Goal: Transaction & Acquisition: Purchase product/service

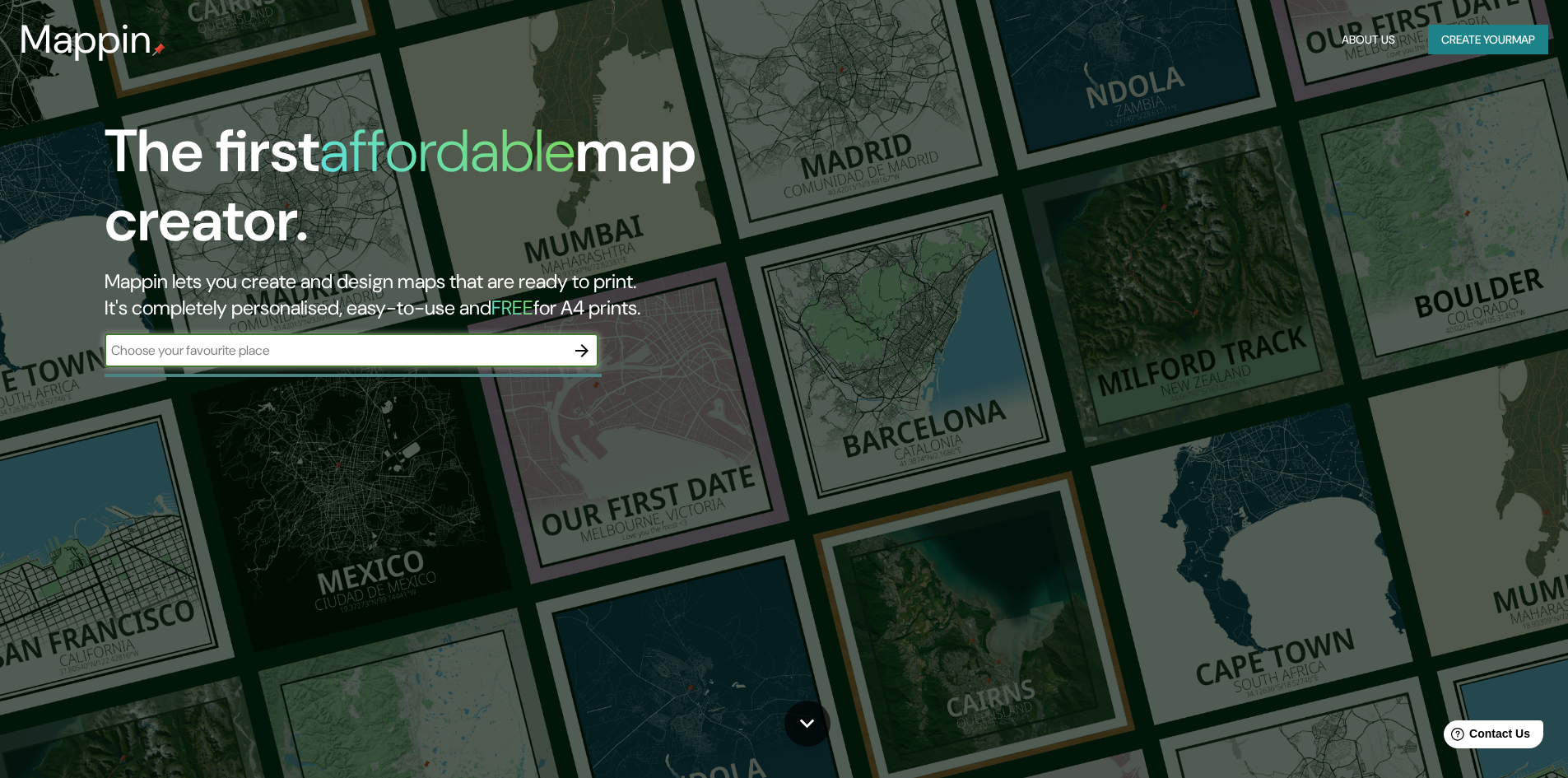
click at [364, 356] on input "text" at bounding box center [335, 350] width 461 height 19
click at [592, 341] on icon "button" at bounding box center [582, 351] width 20 height 20
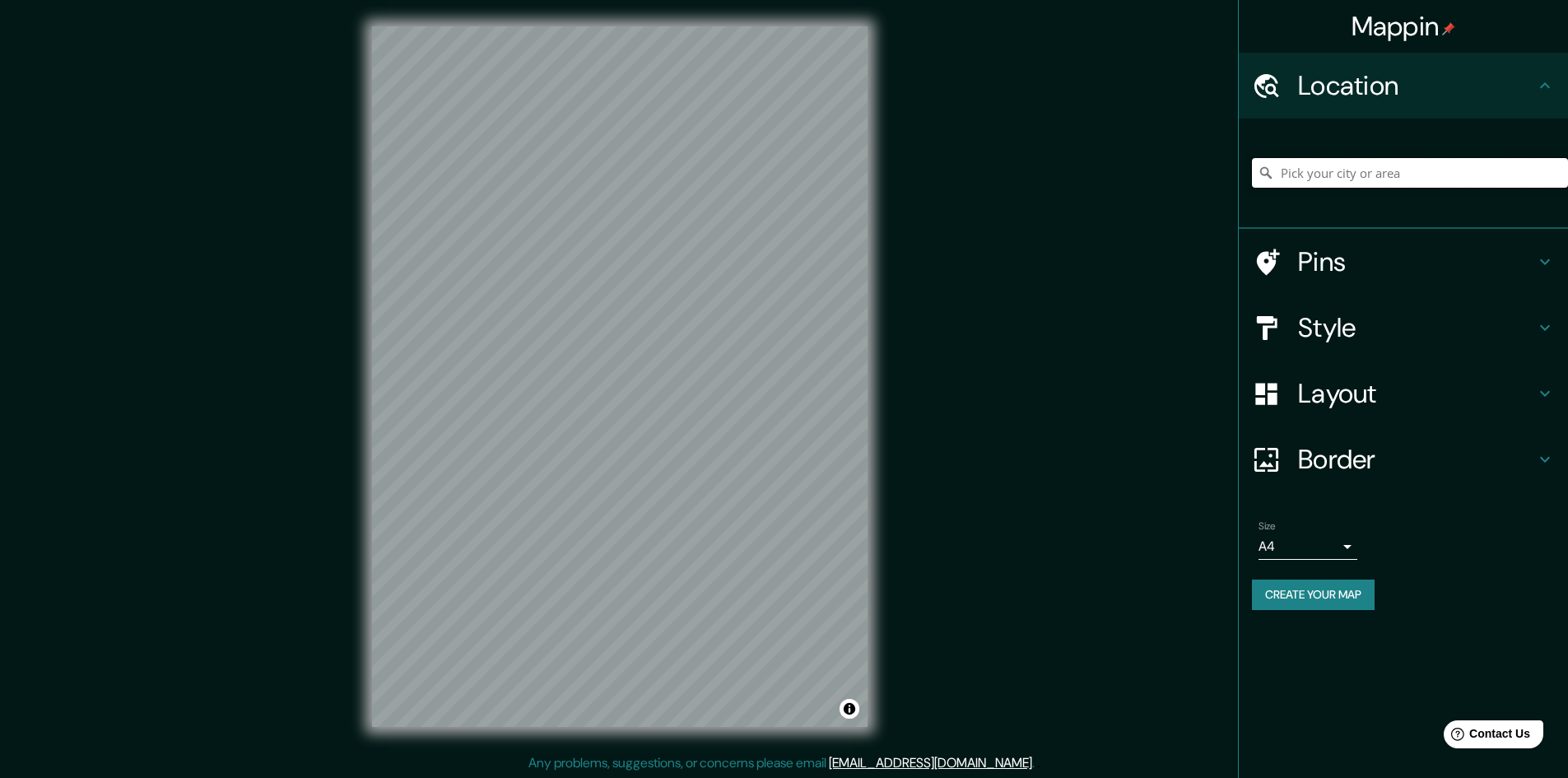
click at [1377, 172] on input "Pick your city or area" at bounding box center [1410, 172] width 316 height 30
click at [1438, 169] on input "Pick your city or area" at bounding box center [1410, 172] width 316 height 30
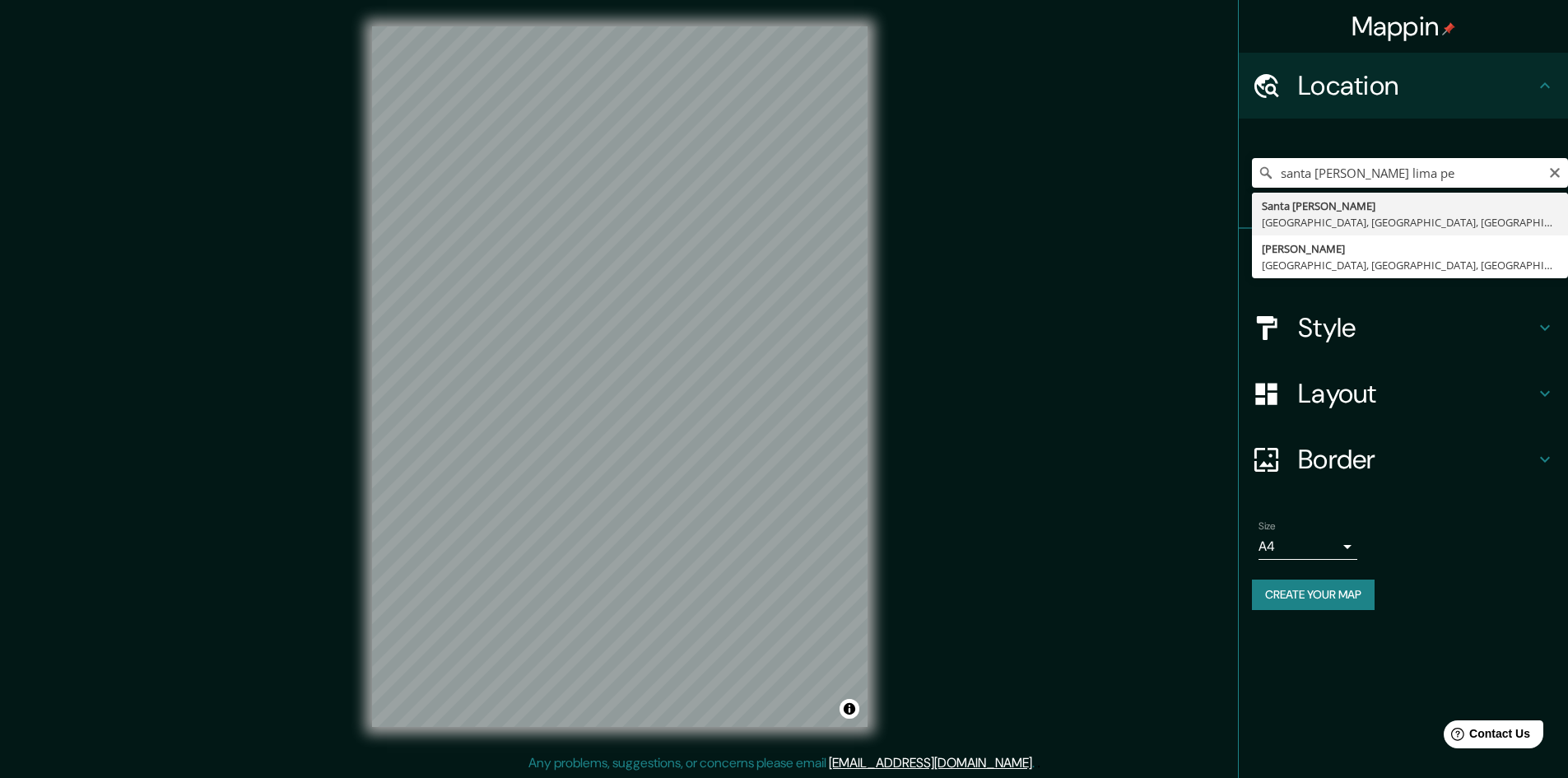
type input "[GEOGRAPHIC_DATA][PERSON_NAME], [GEOGRAPHIC_DATA], [GEOGRAPHIC_DATA], [GEOGRAPH…"
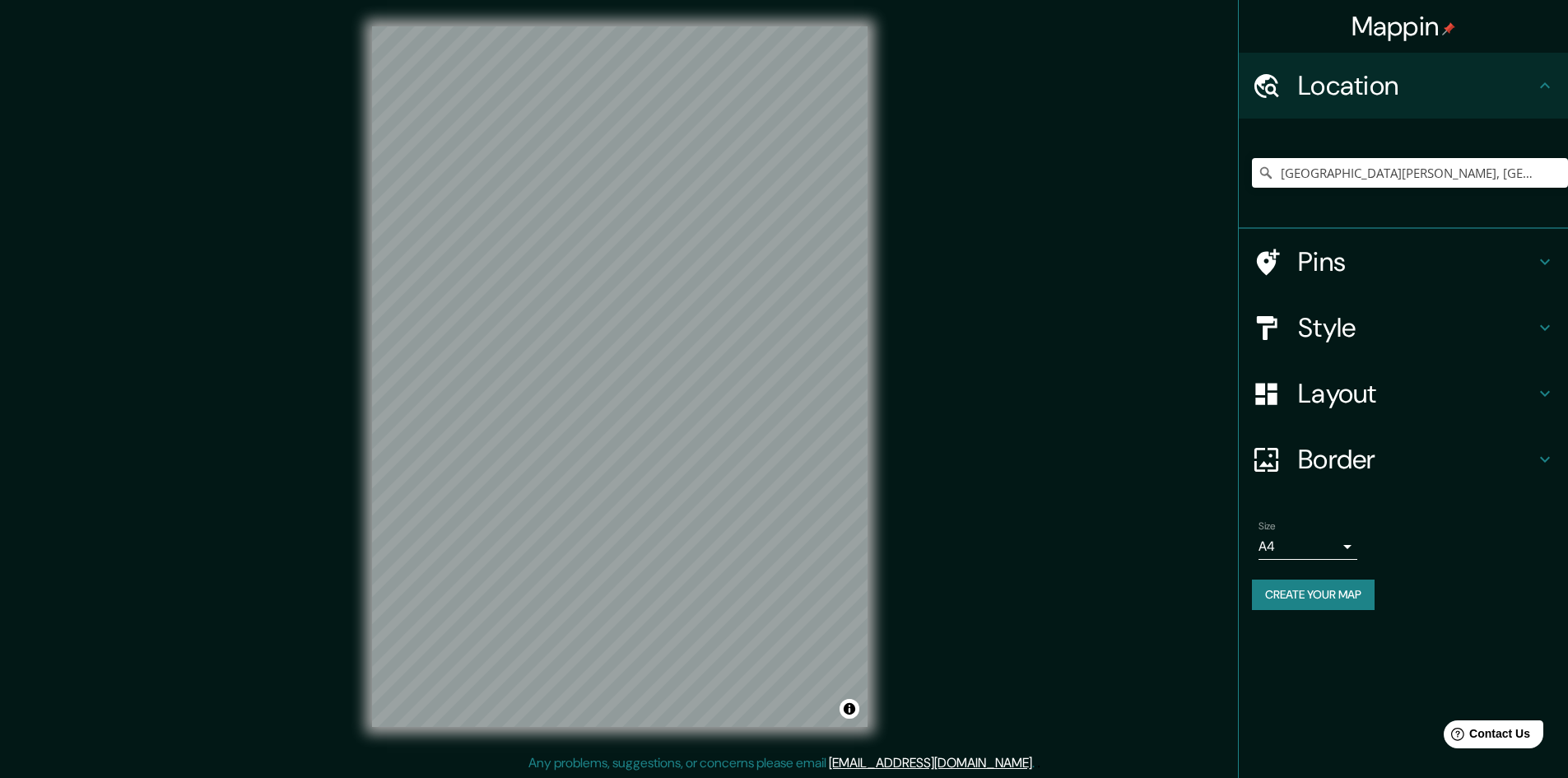
click at [1396, 332] on h4 "Style" at bounding box center [1416, 328] width 237 height 33
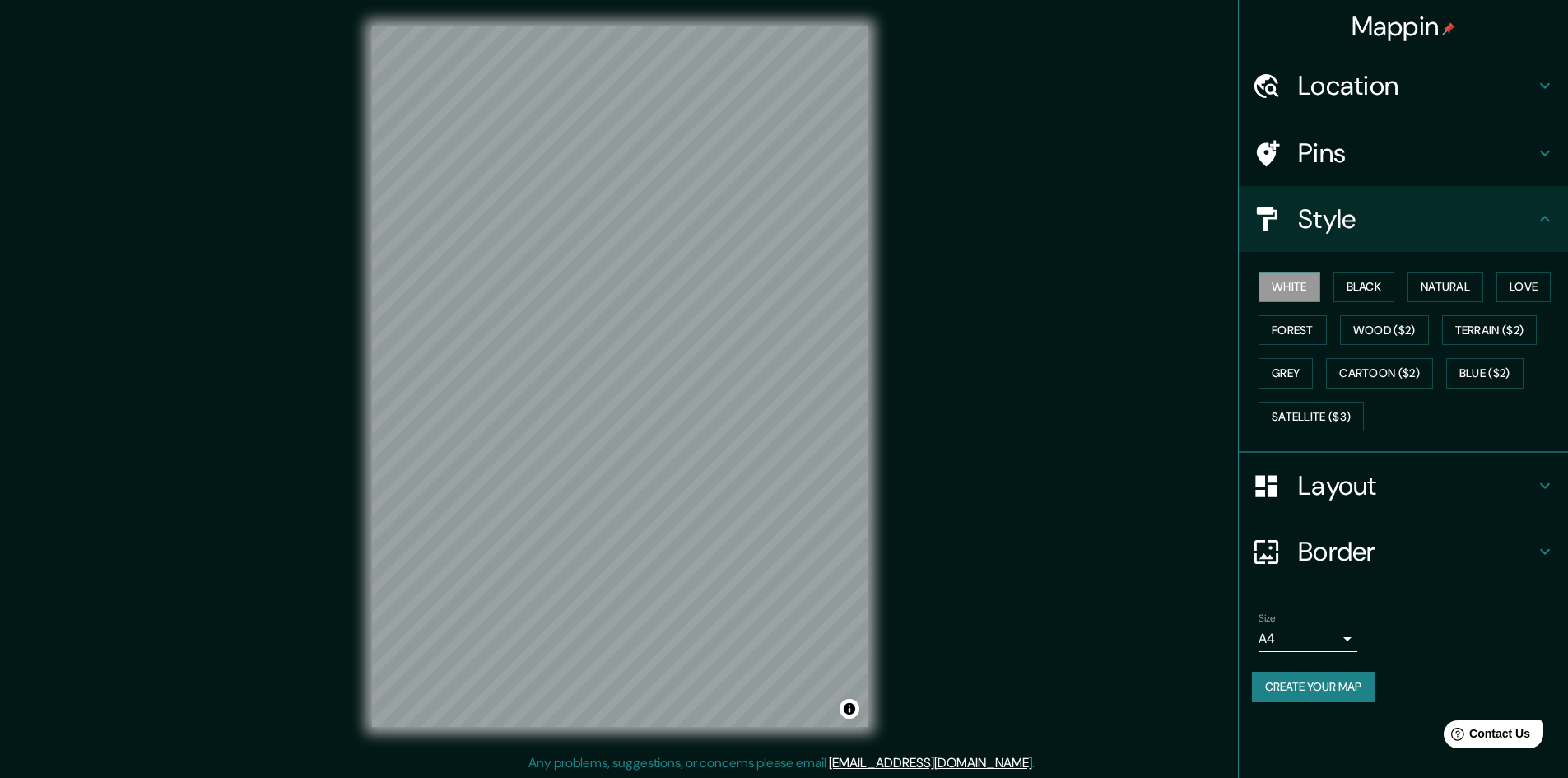
click at [1340, 270] on div "White Black Natural Love Forest Wood ($2) Terrain ($2) Grey Cartoon ($2) Blue (…" at bounding box center [1410, 351] width 316 height 172
click at [1350, 288] on button "Black" at bounding box center [1364, 287] width 62 height 31
click at [1297, 284] on button "White" at bounding box center [1289, 287] width 62 height 31
click at [1457, 297] on button "Natural" at bounding box center [1445, 287] width 75 height 31
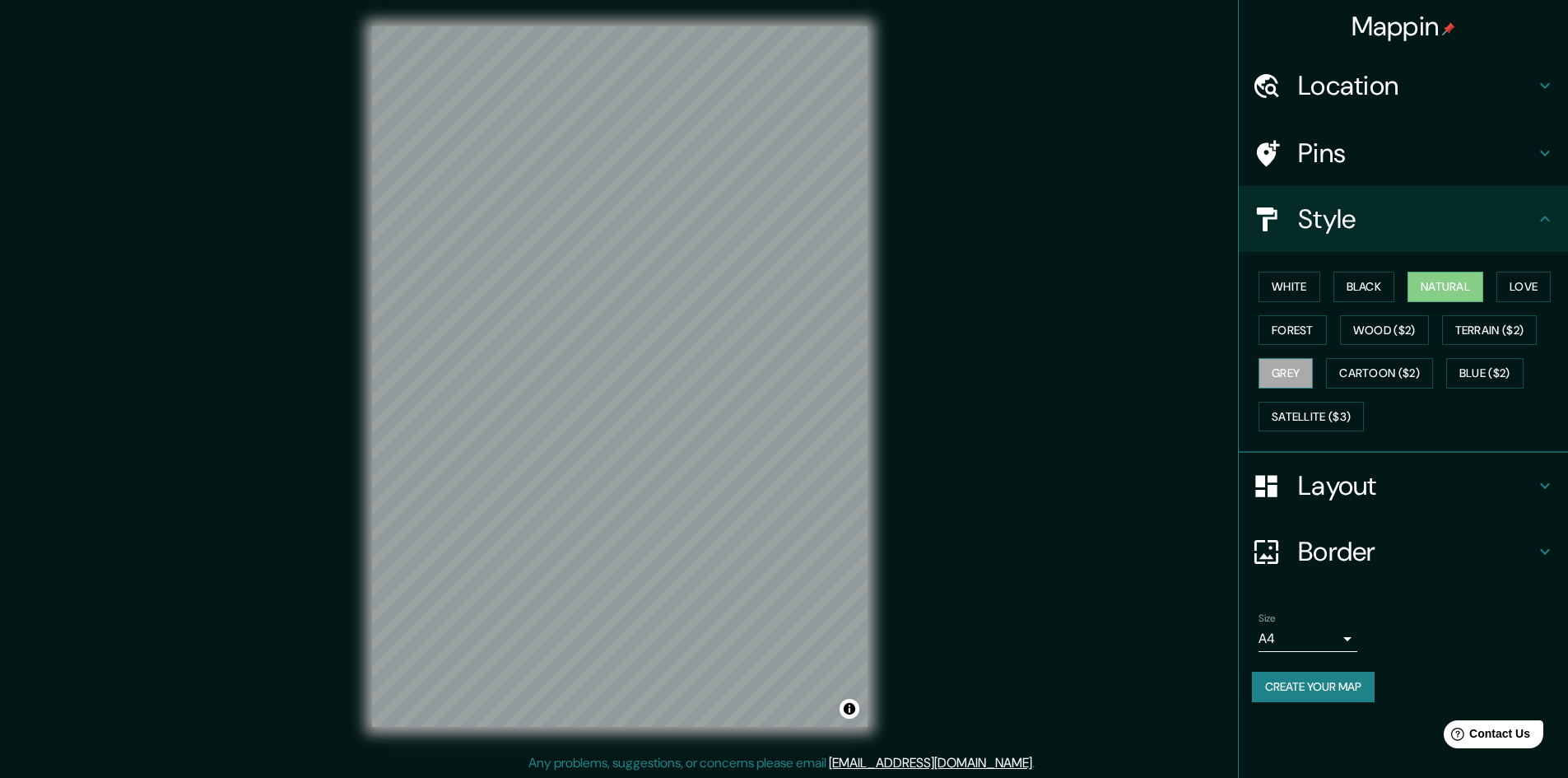
click at [1299, 363] on button "Grey" at bounding box center [1286, 374] width 54 height 31
click at [1446, 284] on button "Natural" at bounding box center [1445, 287] width 75 height 31
click at [1338, 417] on button "Satellite ($3)" at bounding box center [1311, 418] width 105 height 31
click at [1427, 284] on button "Natural" at bounding box center [1445, 287] width 75 height 31
click at [1387, 494] on h4 "Layout" at bounding box center [1416, 486] width 237 height 33
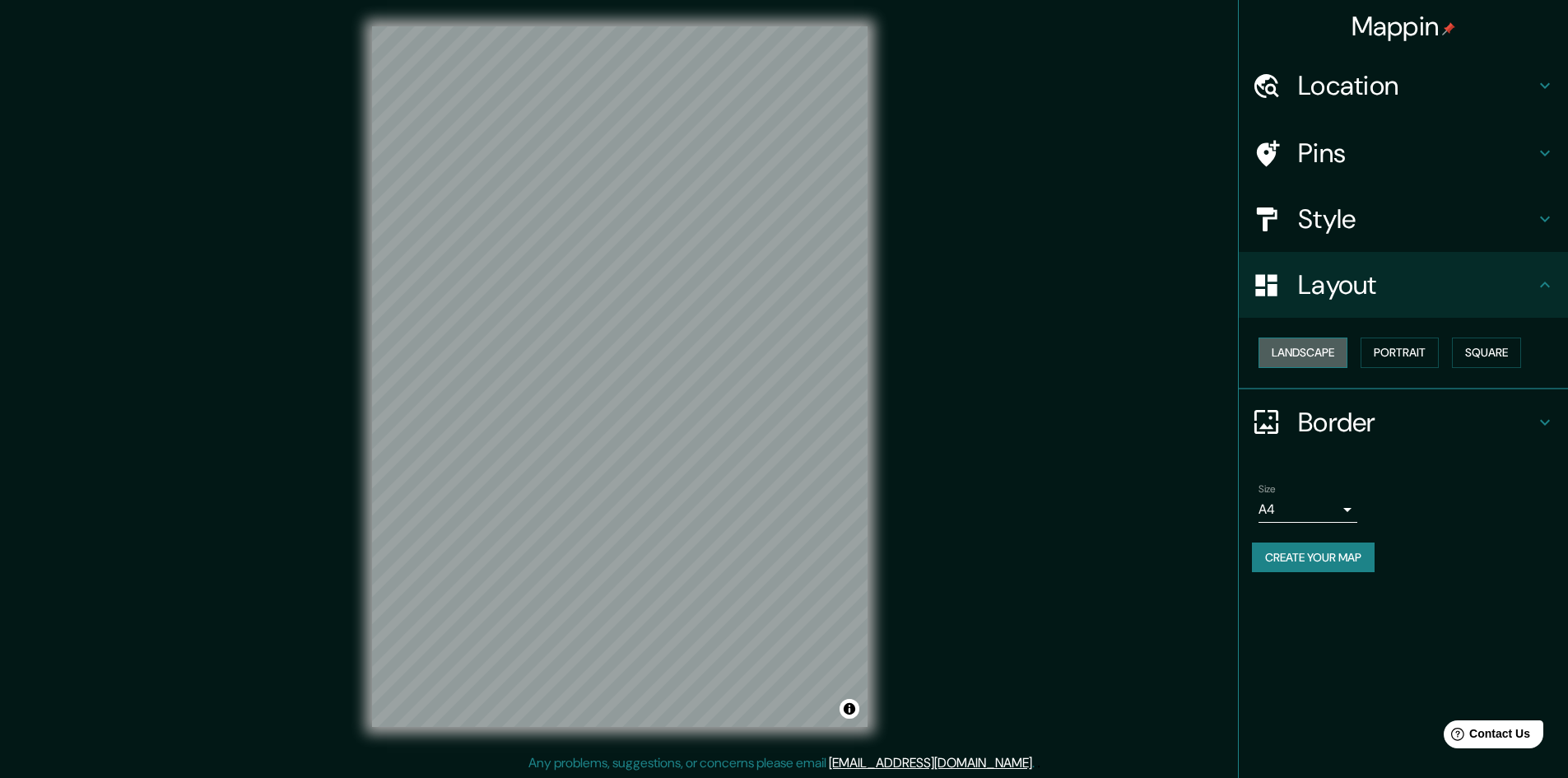
click at [1313, 350] on button "Landscape" at bounding box center [1303, 353] width 89 height 31
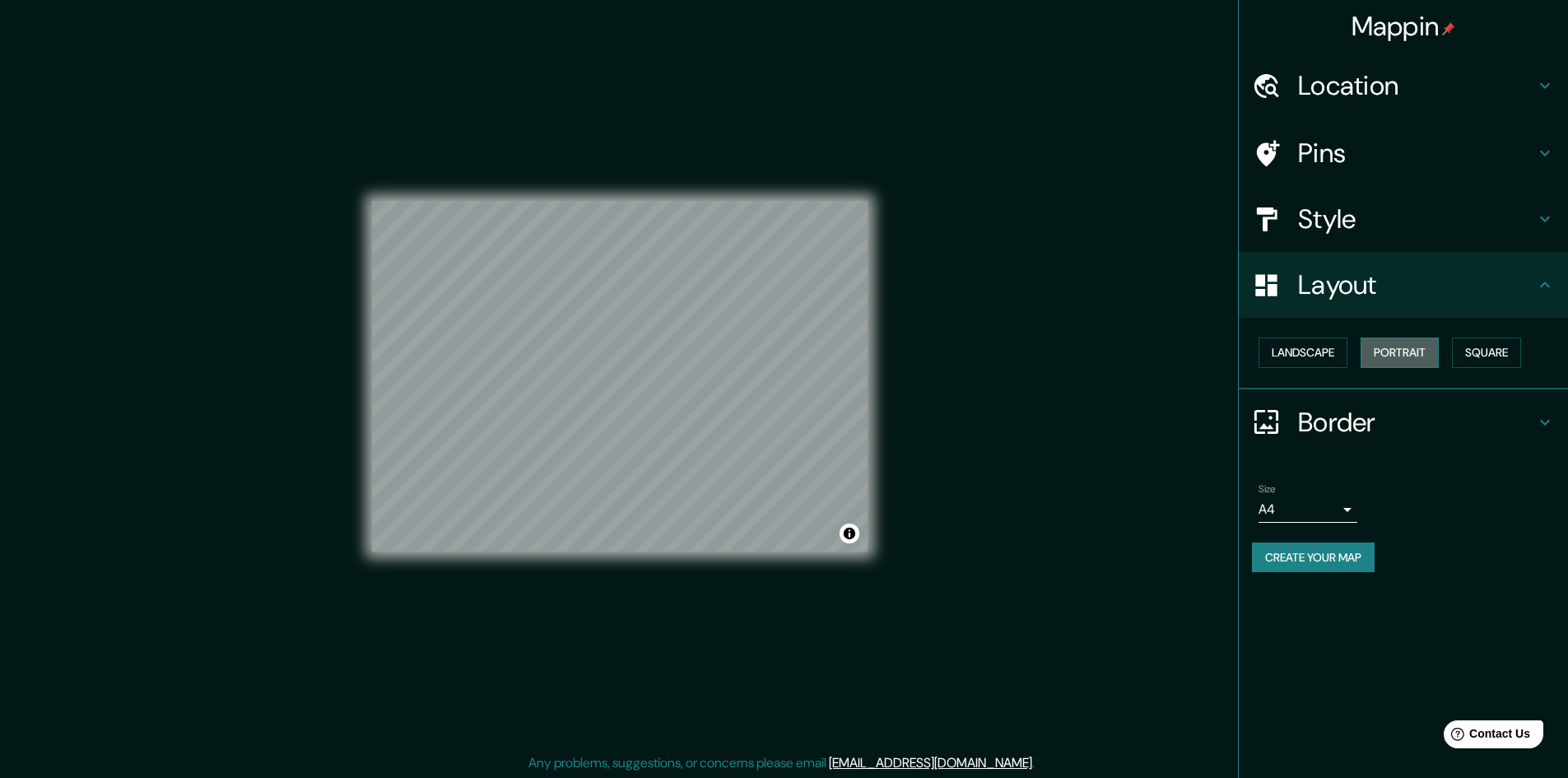
click at [1426, 347] on button "Portrait" at bounding box center [1399, 353] width 78 height 31
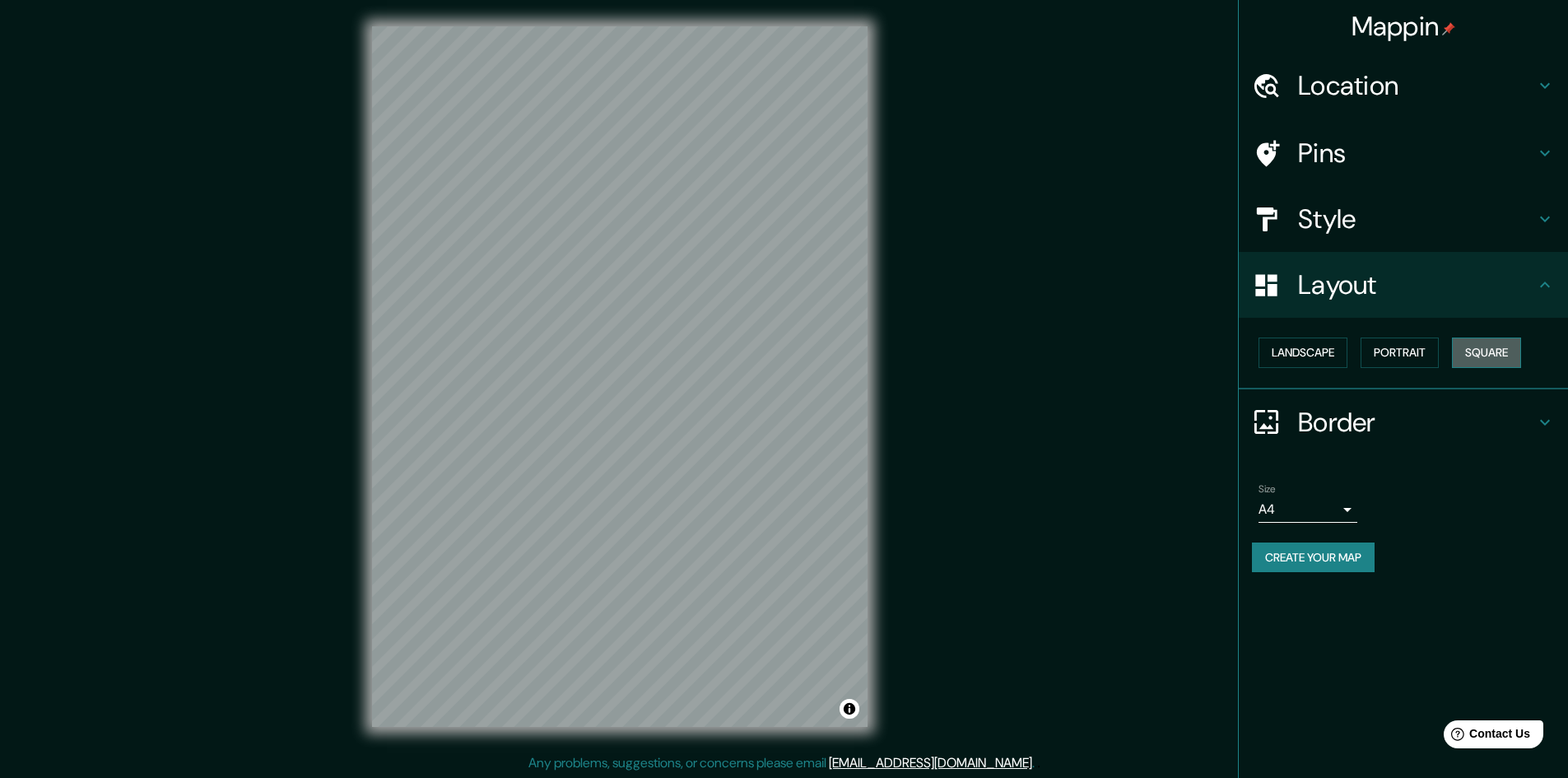
click at [1492, 340] on button "Square" at bounding box center [1486, 353] width 69 height 31
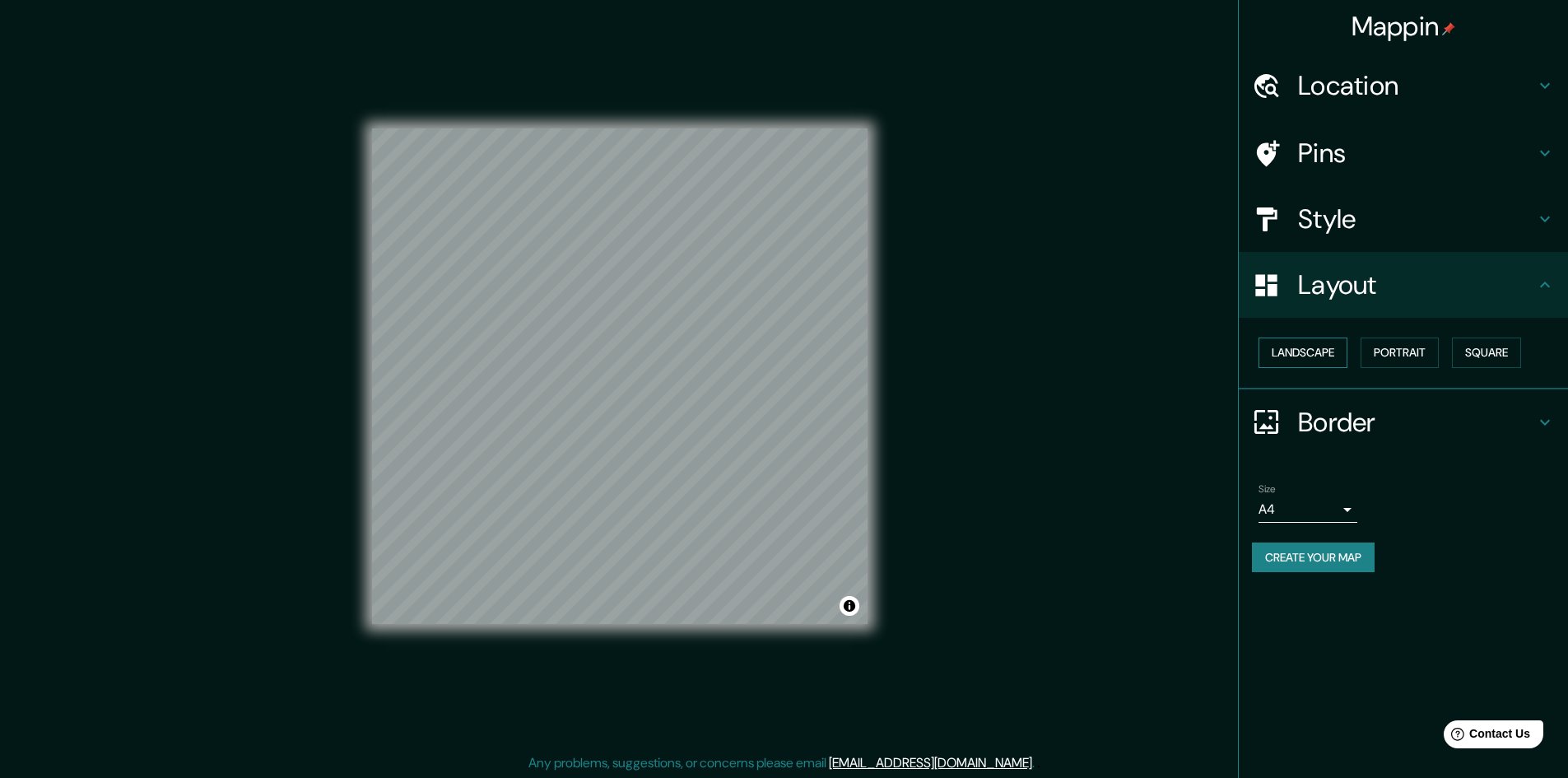
click at [1303, 345] on button "Landscape" at bounding box center [1303, 353] width 89 height 31
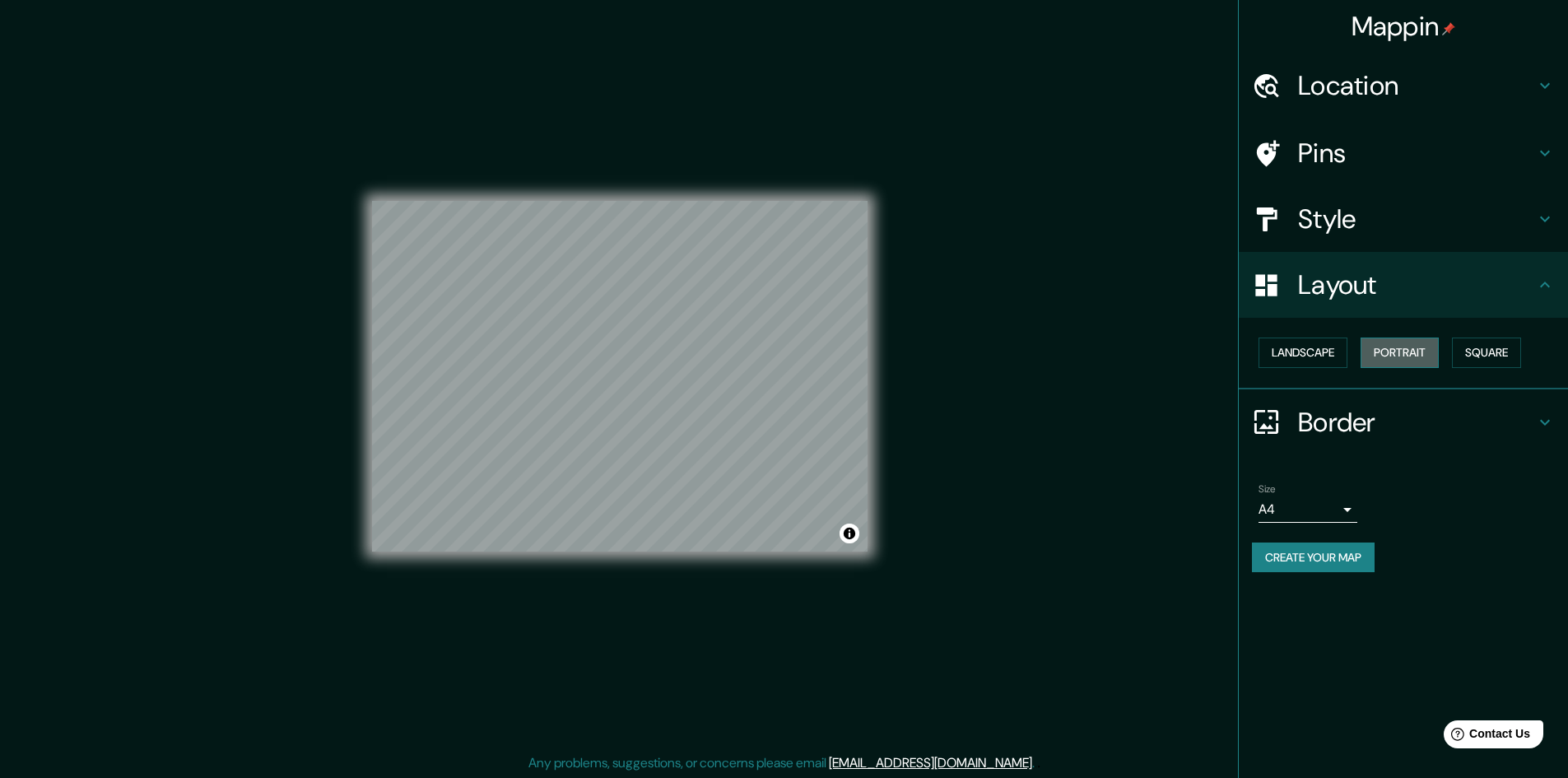
click at [1426, 360] on button "Portrait" at bounding box center [1399, 353] width 78 height 31
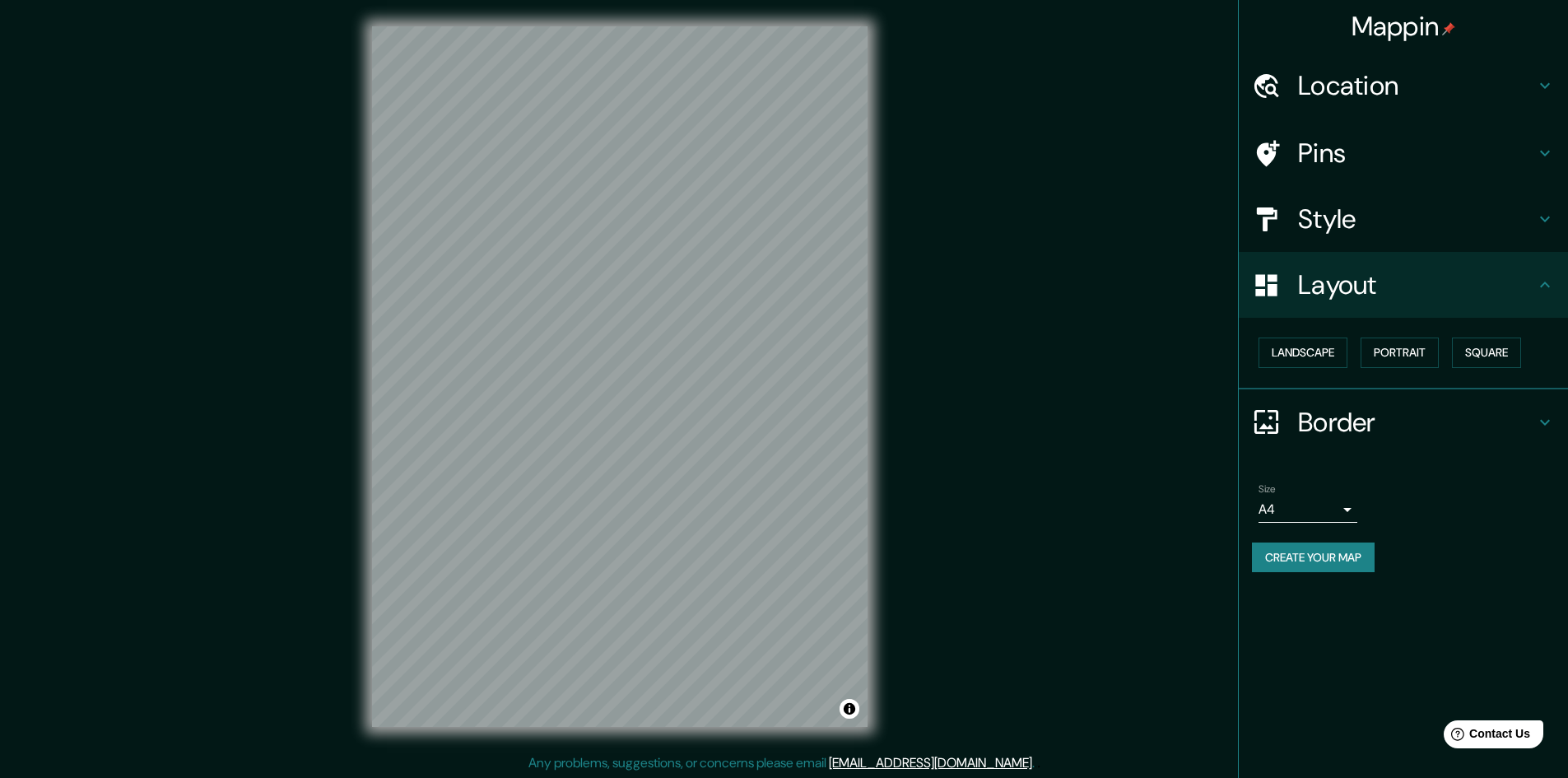
click at [1303, 501] on body "Mappin Location Santa Anita, Lima, Provincia de Lima, Perú Pins Style Layout La…" at bounding box center [784, 389] width 1568 height 778
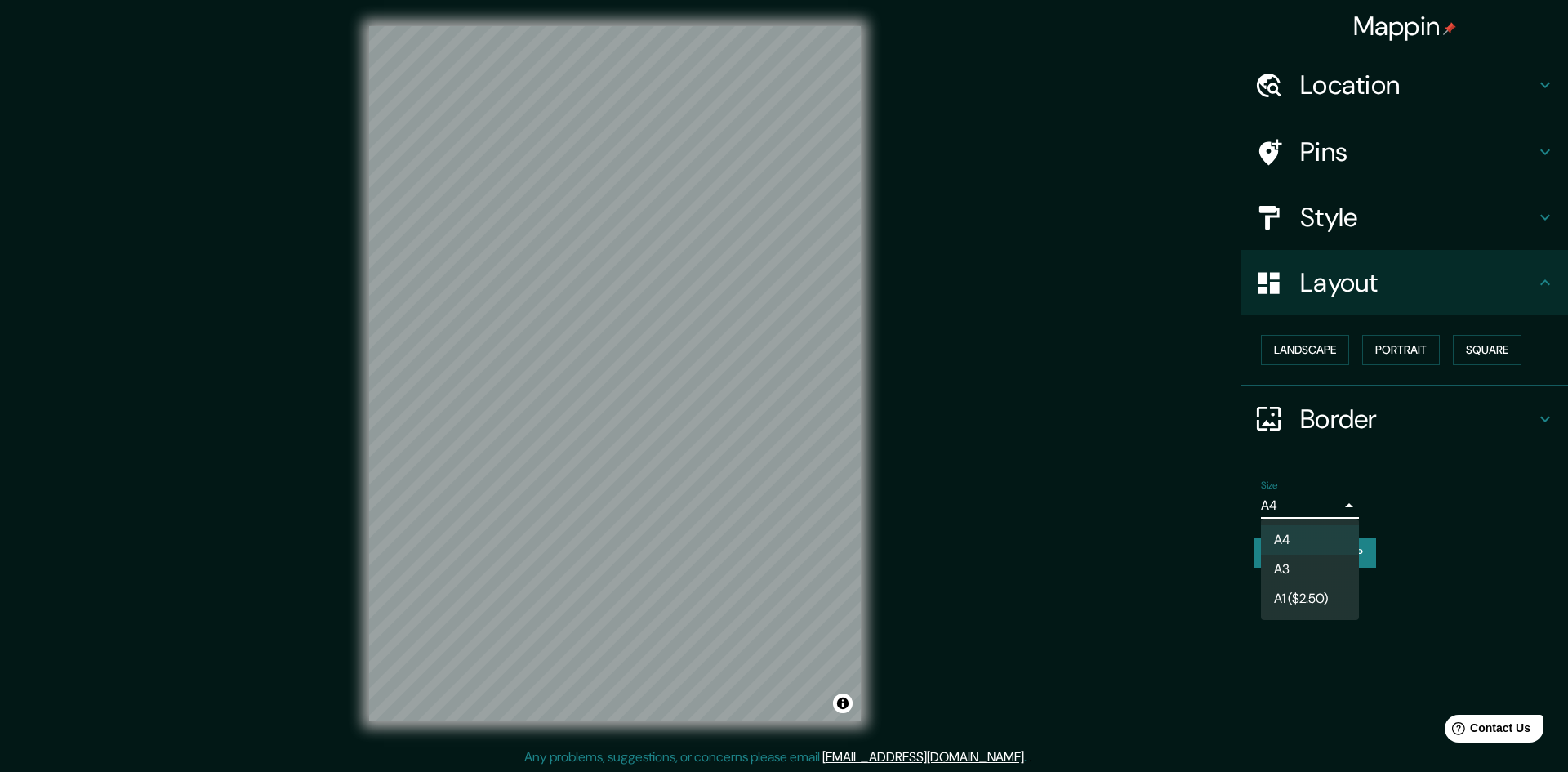
click at [1395, 431] on div at bounding box center [784, 386] width 1568 height 772
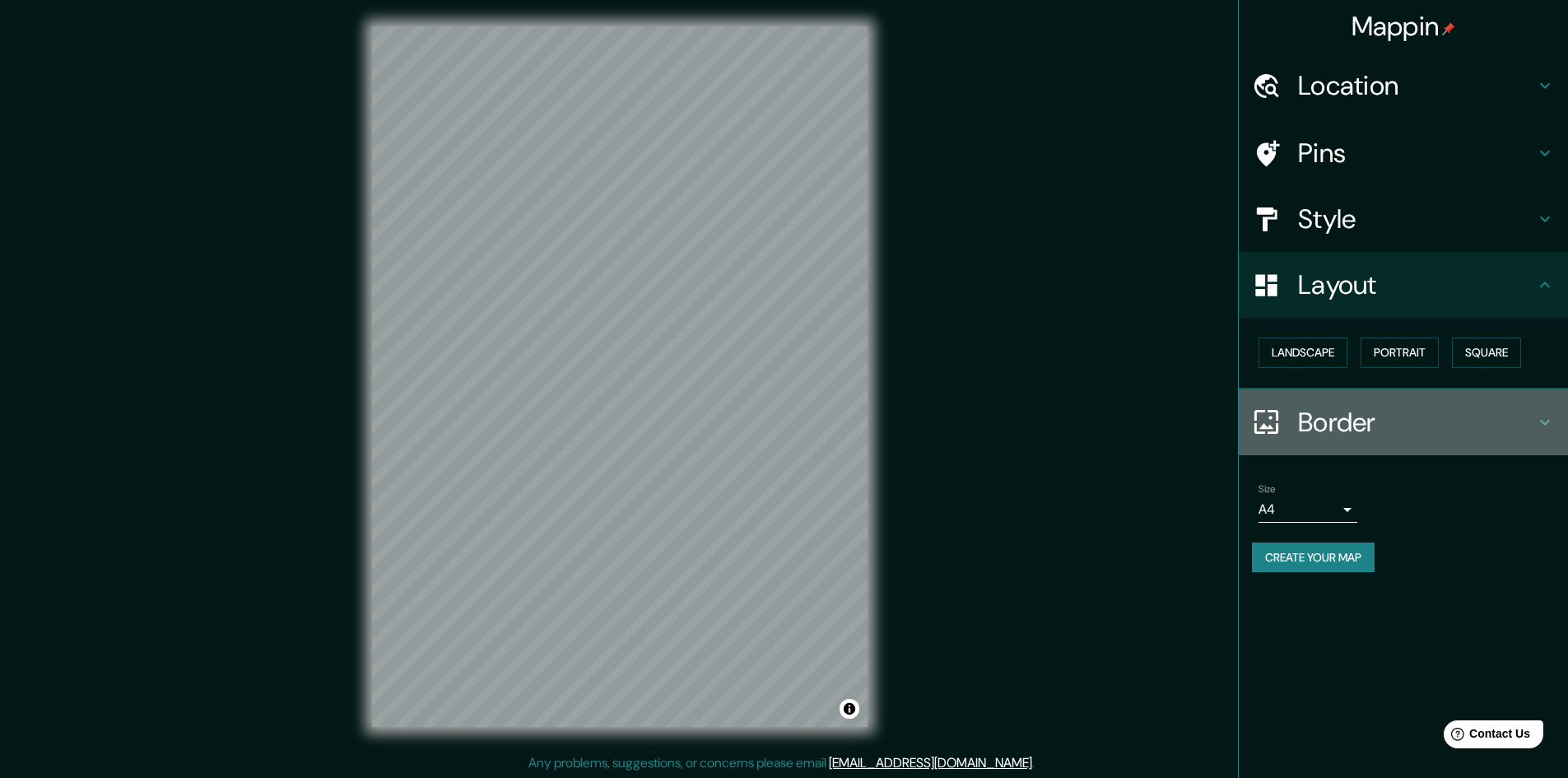
click at [1416, 420] on h4 "Border" at bounding box center [1416, 422] width 237 height 33
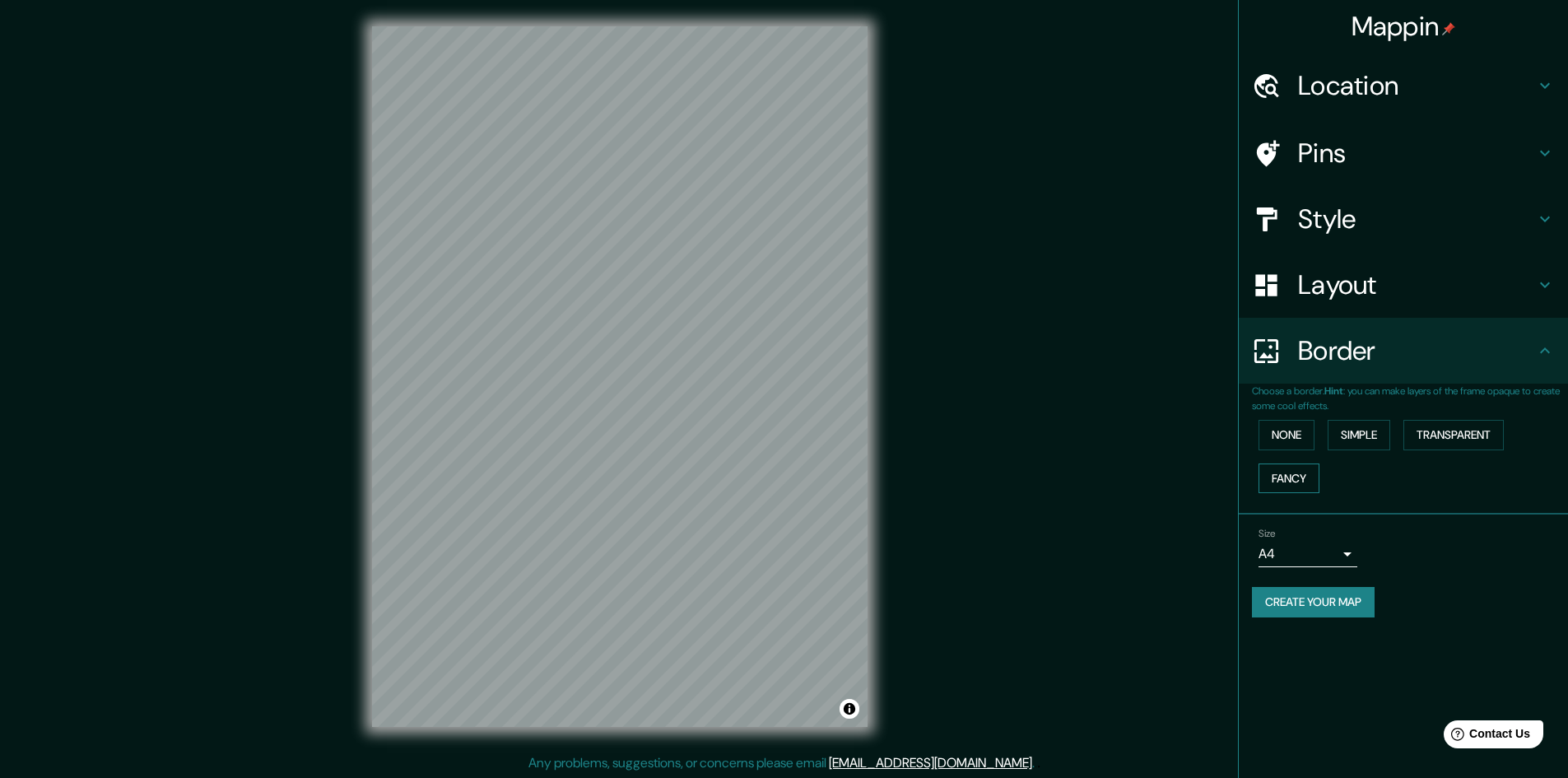
click at [1284, 467] on button "Fancy" at bounding box center [1289, 479] width 61 height 31
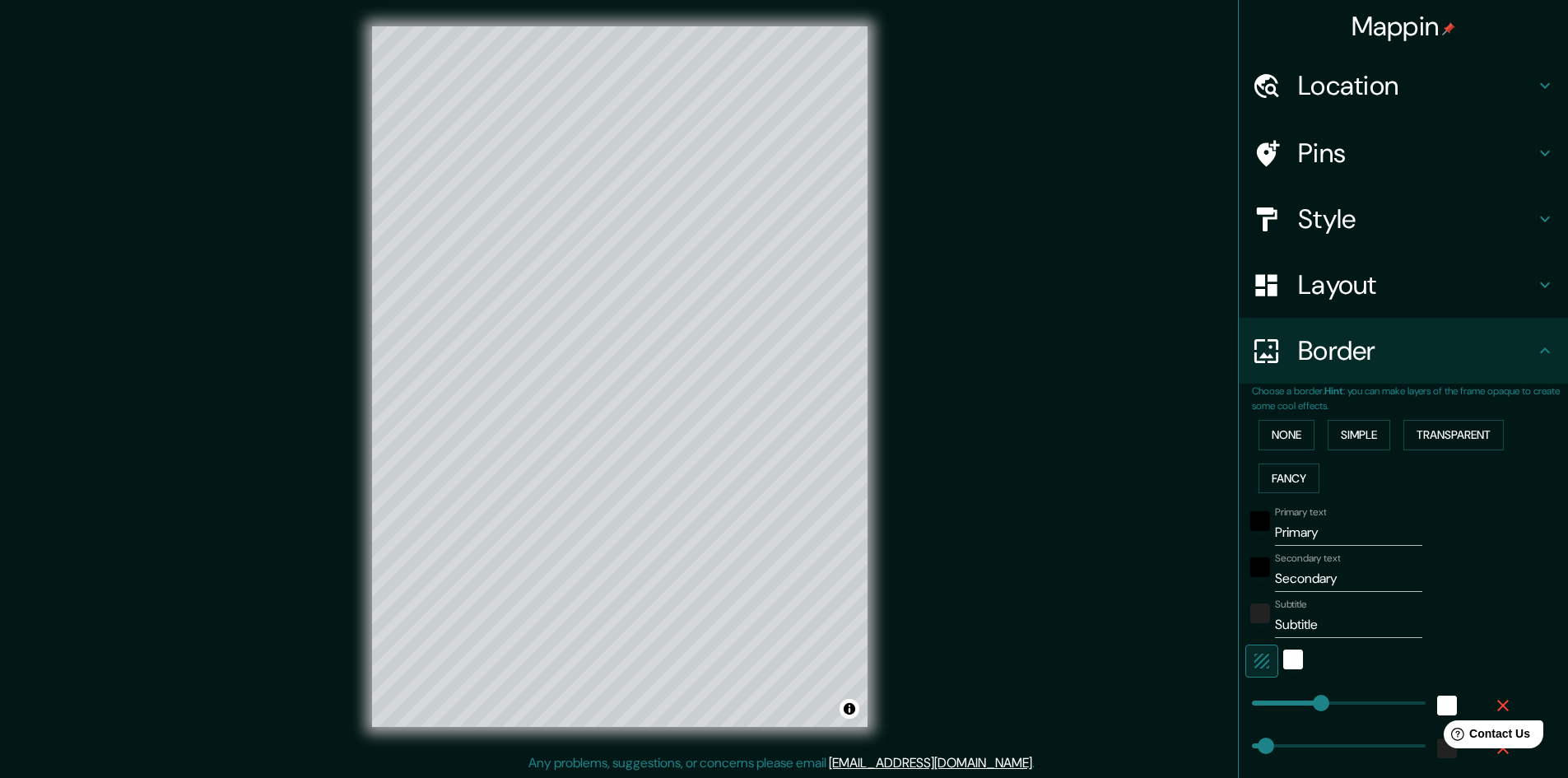
click at [1289, 419] on div "None Simple Transparent Fancy" at bounding box center [1410, 456] width 316 height 86
click at [1284, 428] on button "None" at bounding box center [1287, 436] width 56 height 31
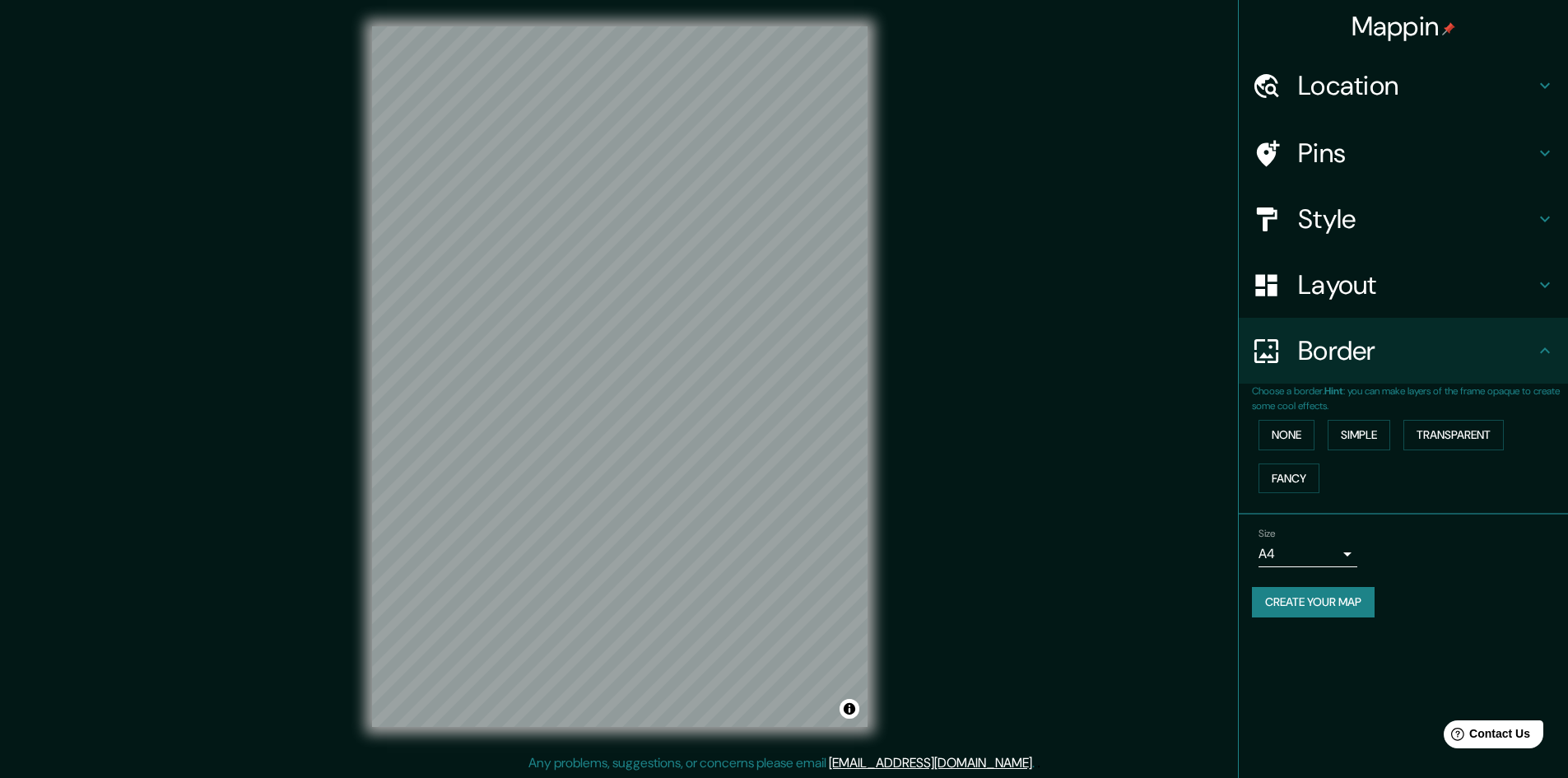
click at [1351, 155] on h4 "Pins" at bounding box center [1416, 153] width 237 height 33
